Goal: Information Seeking & Learning: Learn about a topic

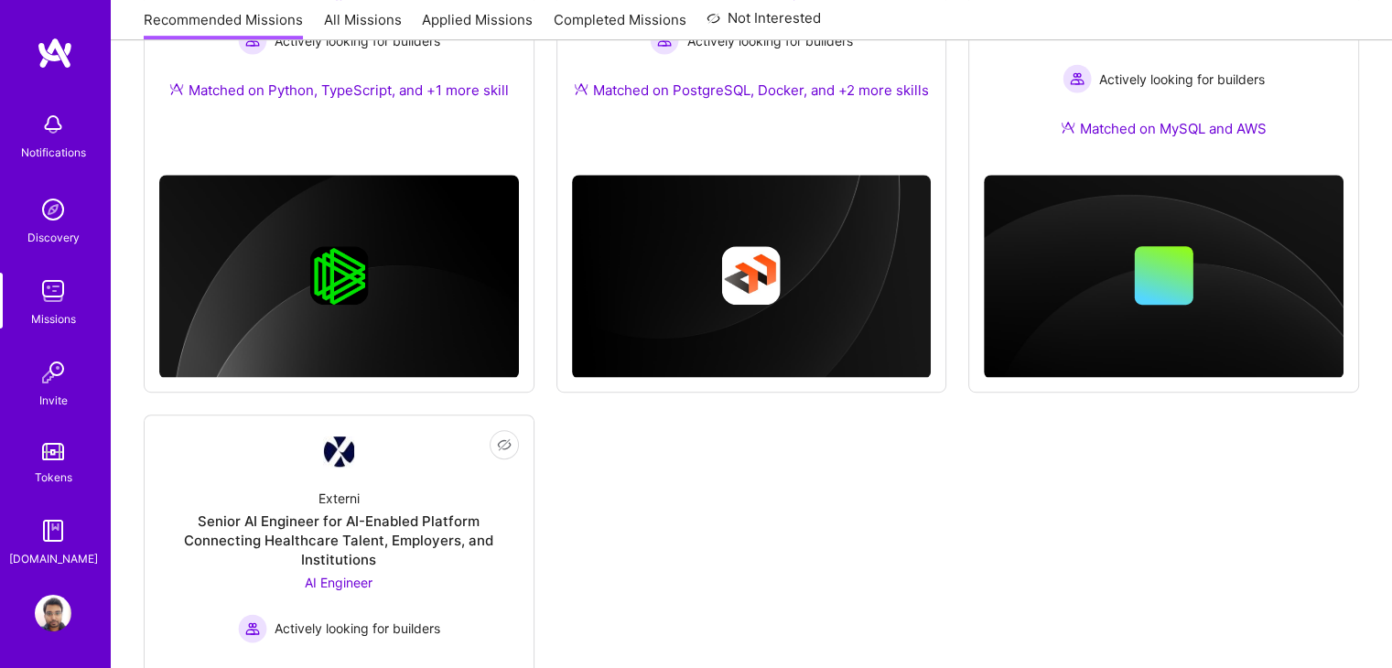
scroll to position [1253, 0]
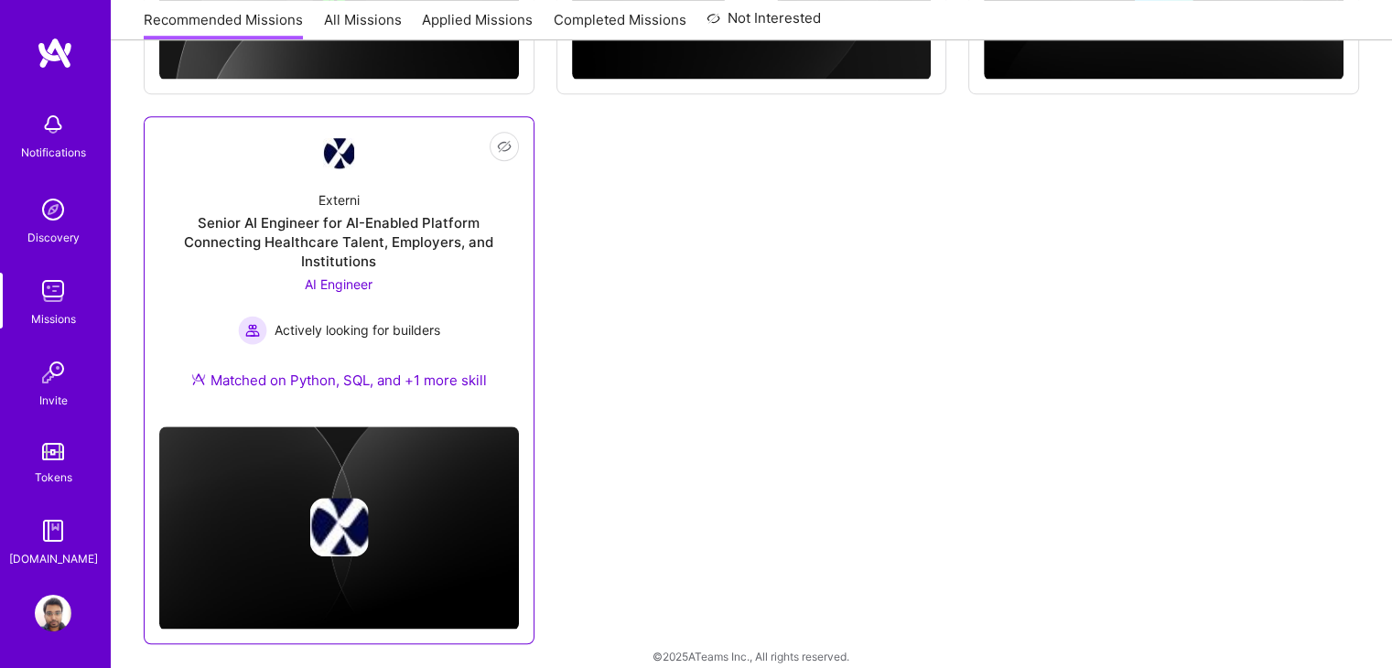
click at [448, 210] on div "Externi Senior AI Engineer for AI-Enabled Platform Connecting Healthcare Talent…" at bounding box center [339, 294] width 360 height 236
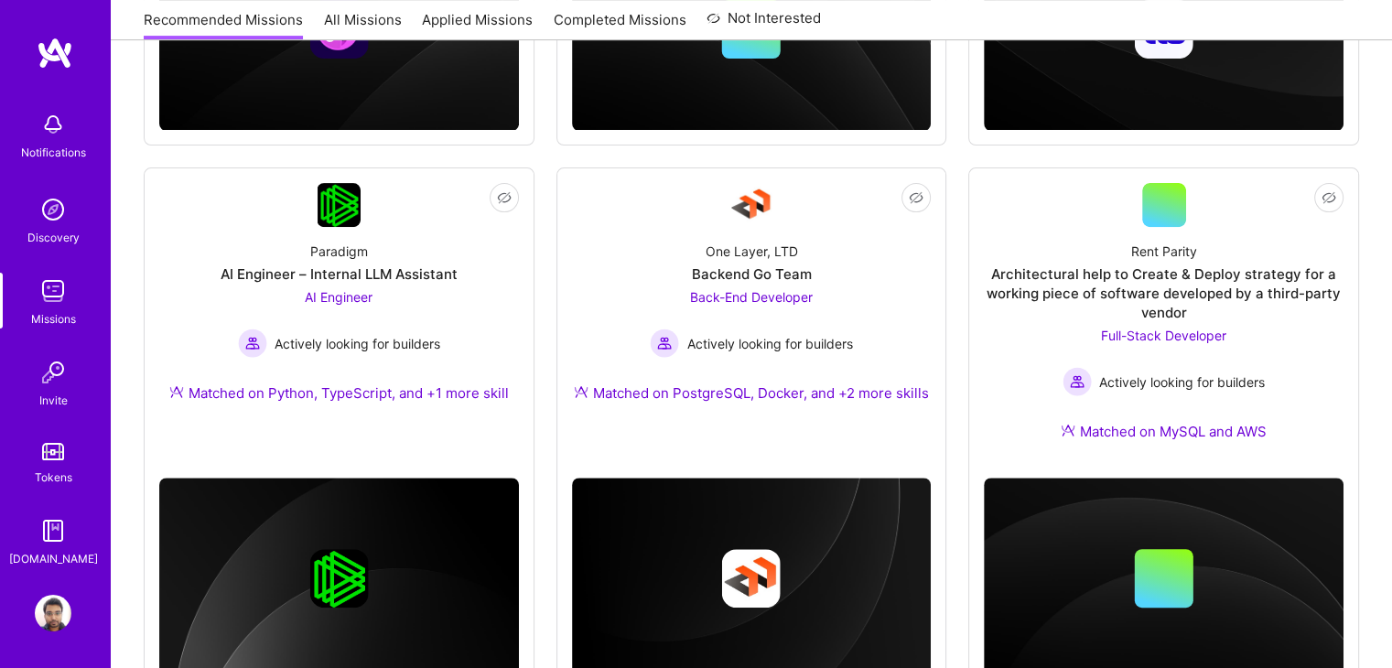
scroll to position [637, 0]
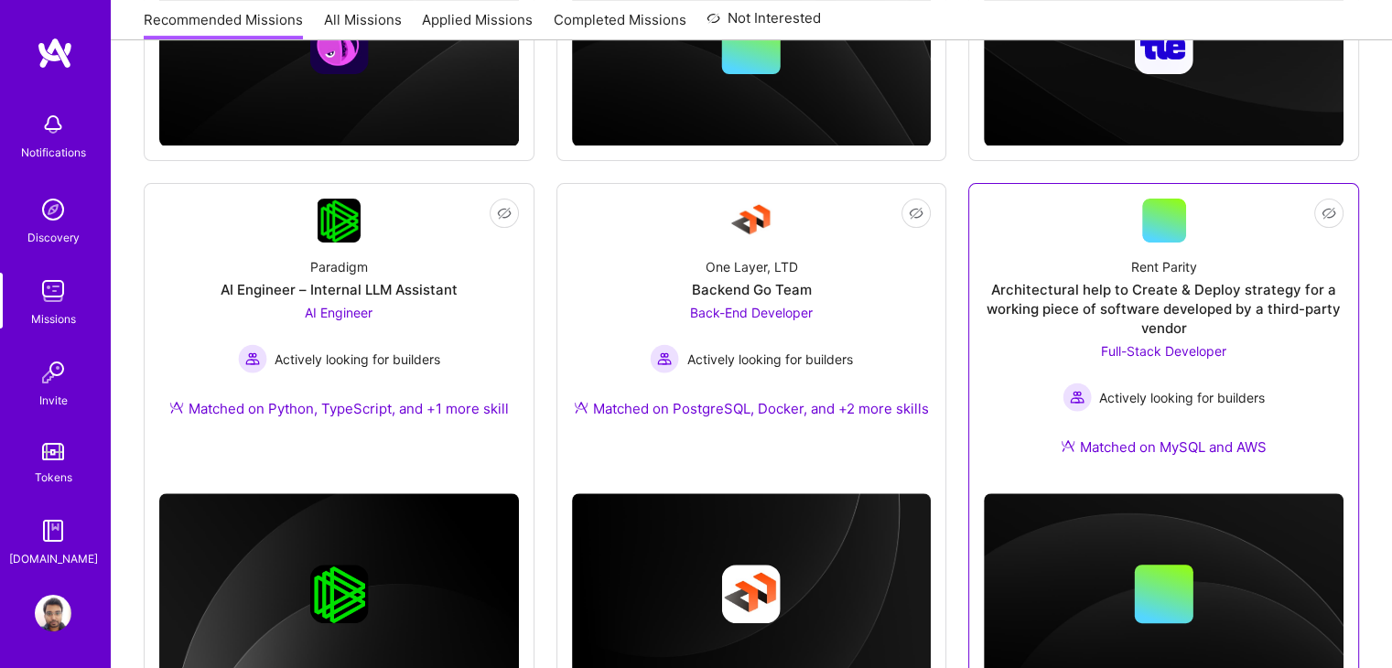
click at [1090, 296] on div "Architectural help to Create & Deploy strategy for a working piece of software …" at bounding box center [1164, 309] width 360 height 58
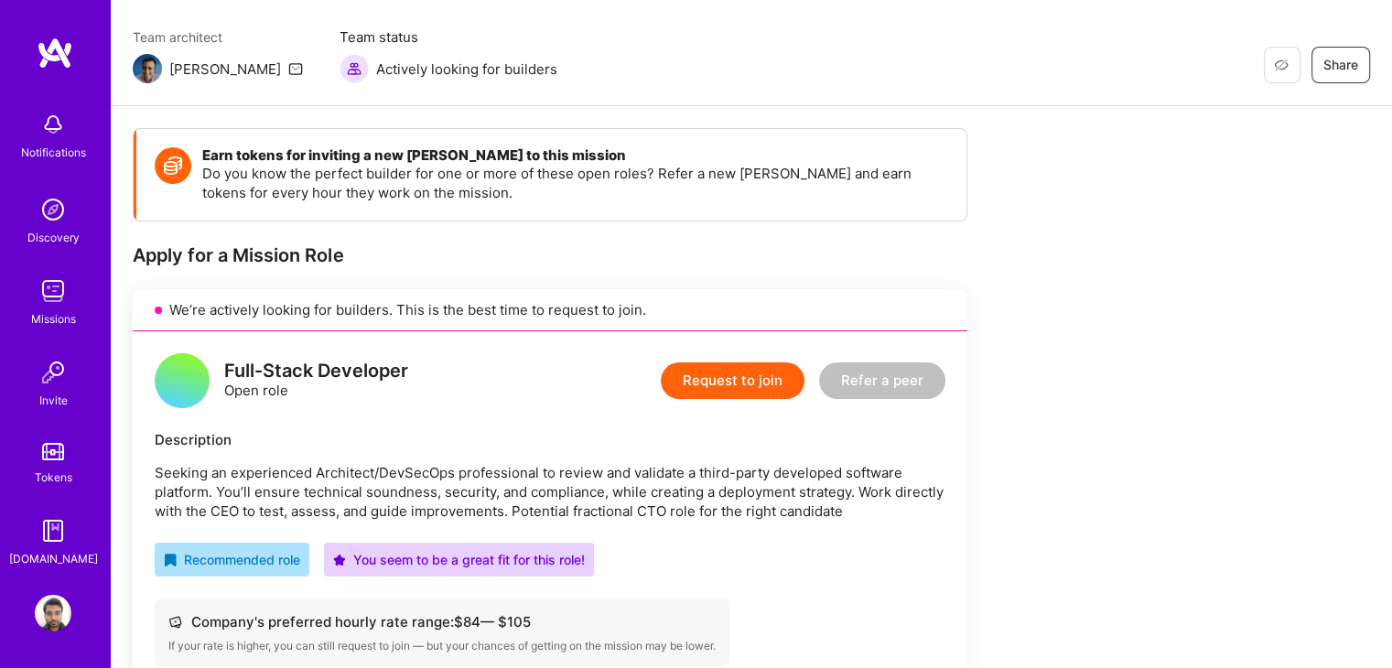
scroll to position [96, 0]
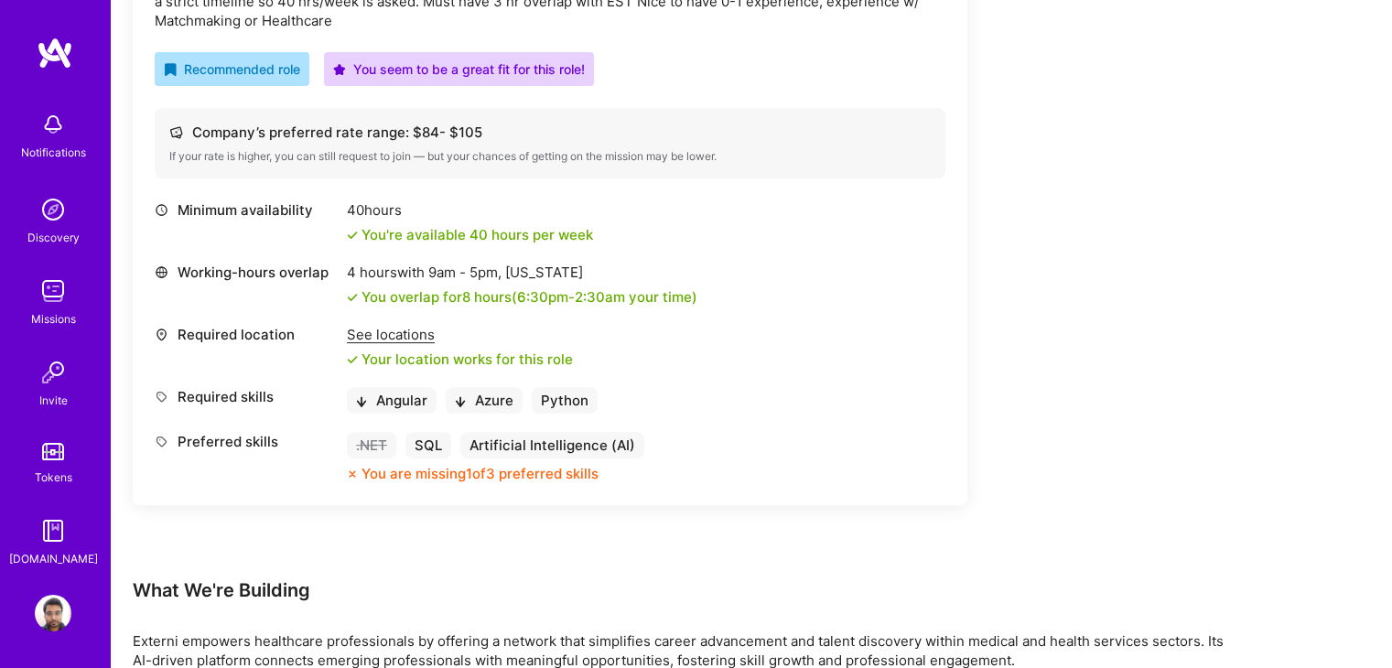
scroll to position [664, 0]
